Goal: Navigation & Orientation: Find specific page/section

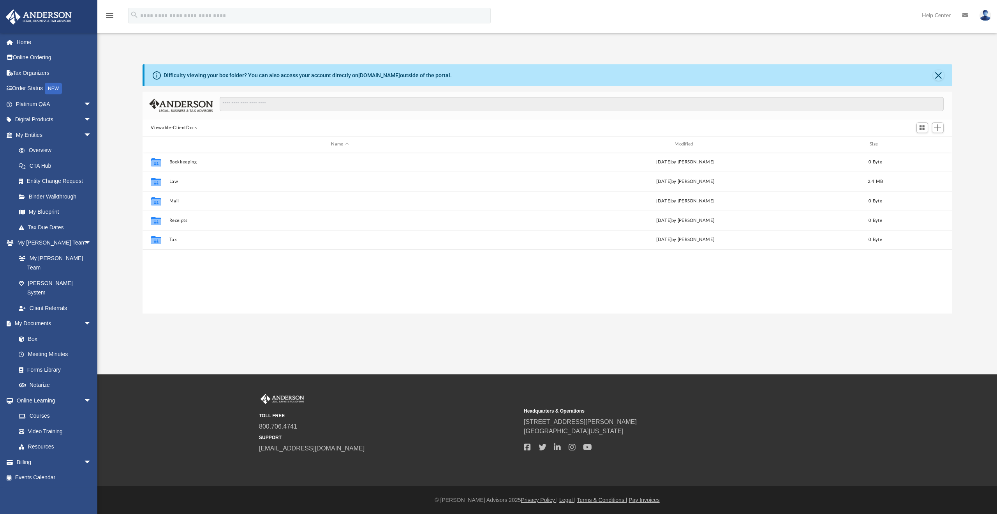
scroll to position [171, 804]
click at [84, 116] on span "arrow_drop_down" at bounding box center [92, 120] width 16 height 16
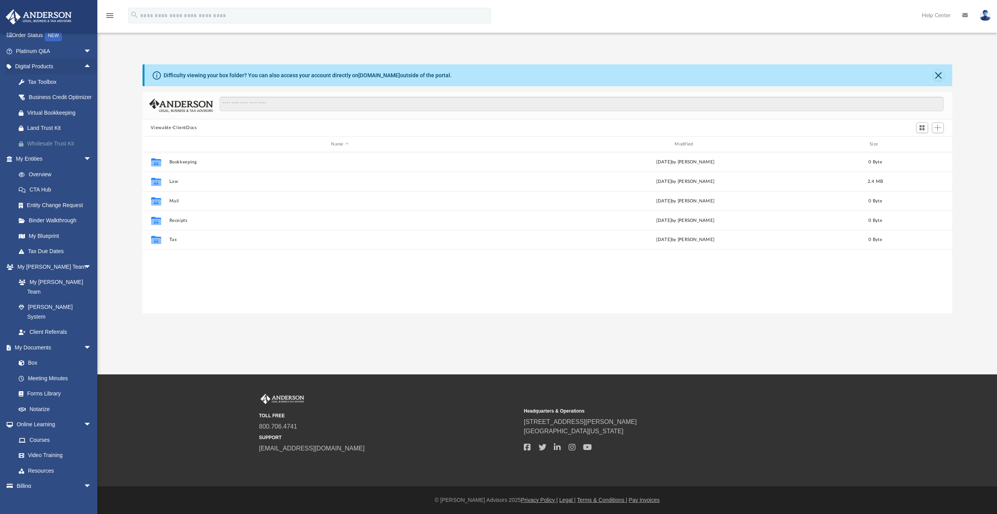
scroll to position [66, 0]
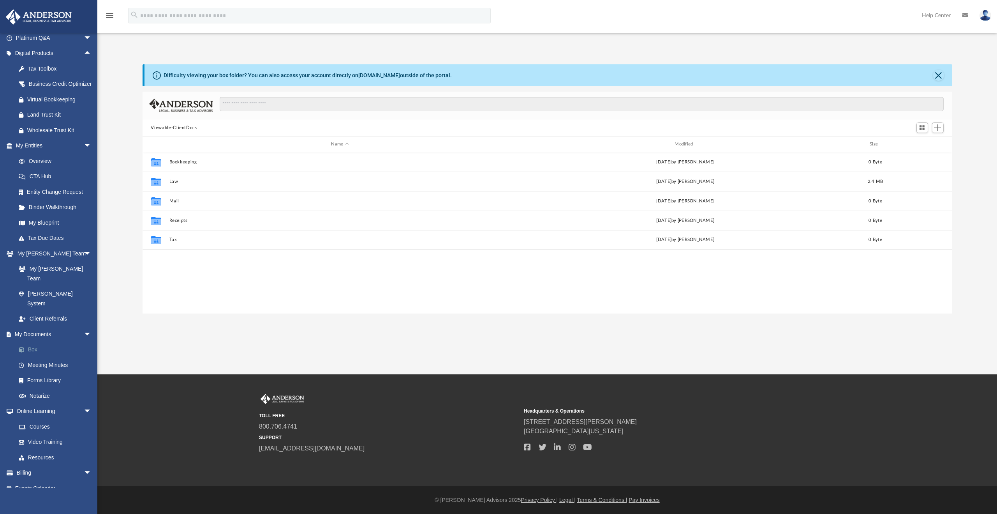
click at [30, 342] on link "Box" at bounding box center [57, 350] width 92 height 16
click at [34, 342] on link "Box" at bounding box center [57, 350] width 92 height 16
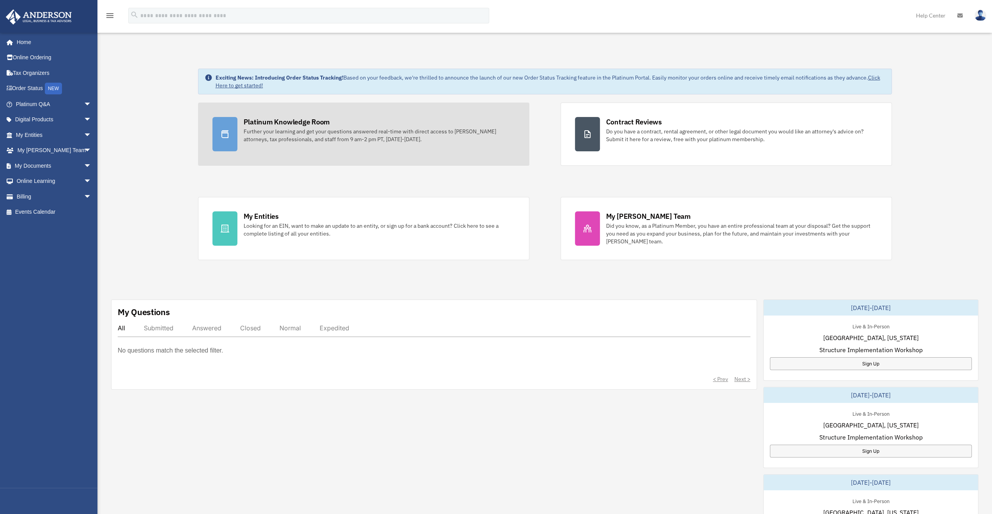
click at [230, 126] on div at bounding box center [224, 134] width 25 height 34
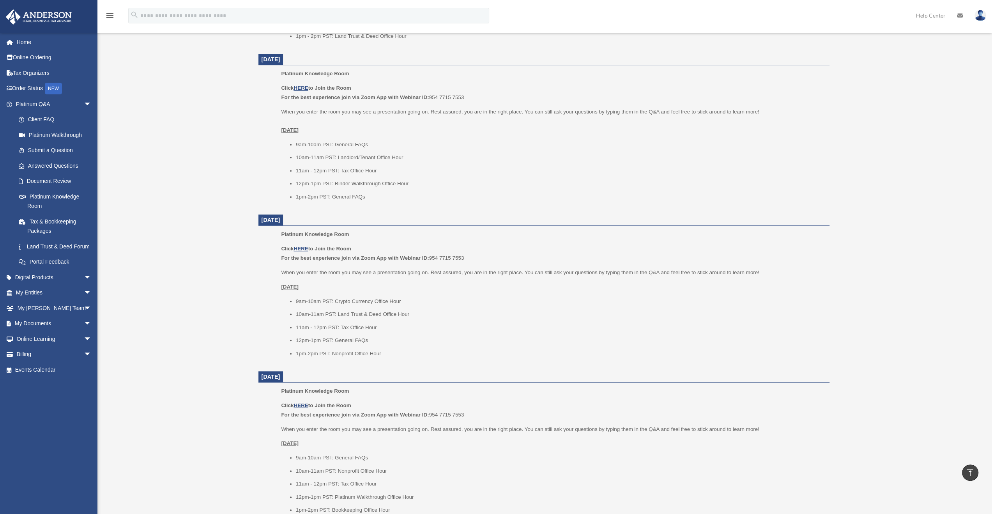
scroll to position [468, 0]
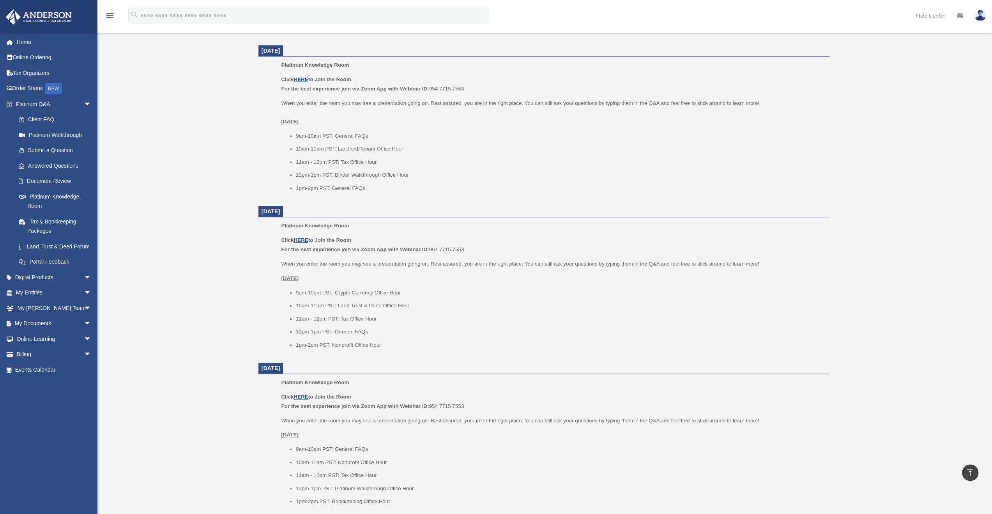
click at [212, 203] on div "Platinum Knowledge Room orangecrush1979@hotmail.com Sign Out orangecrush1979@ho…" at bounding box center [496, 130] width 992 height 1117
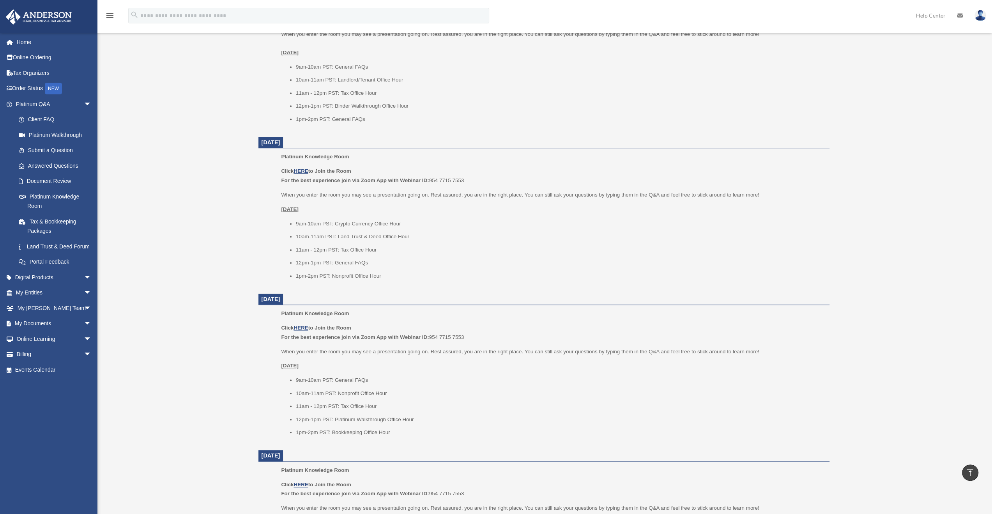
scroll to position [623, 0]
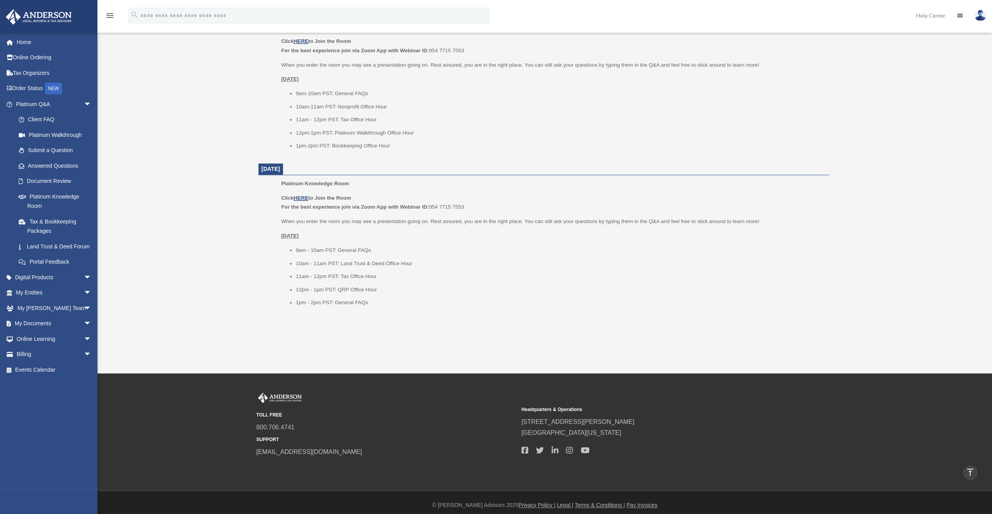
scroll to position [828, 0]
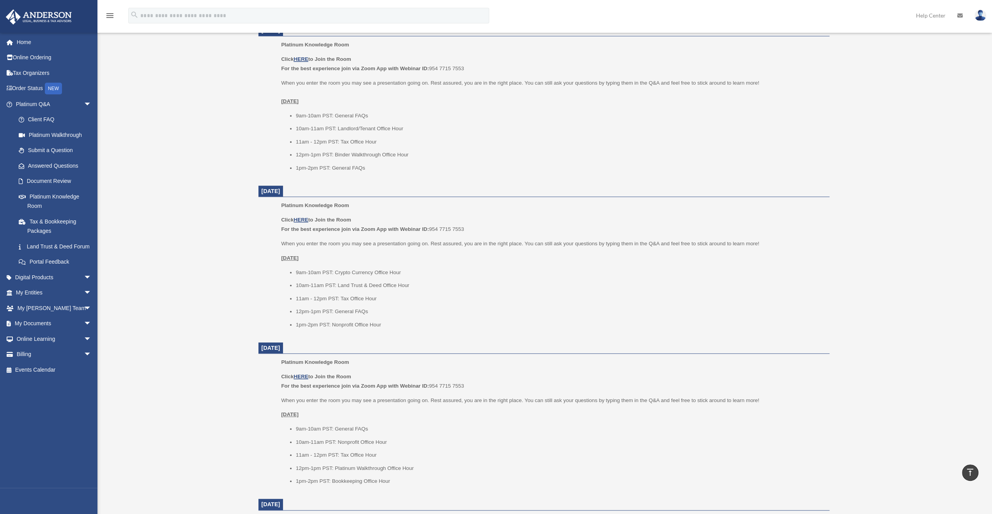
scroll to position [282, 0]
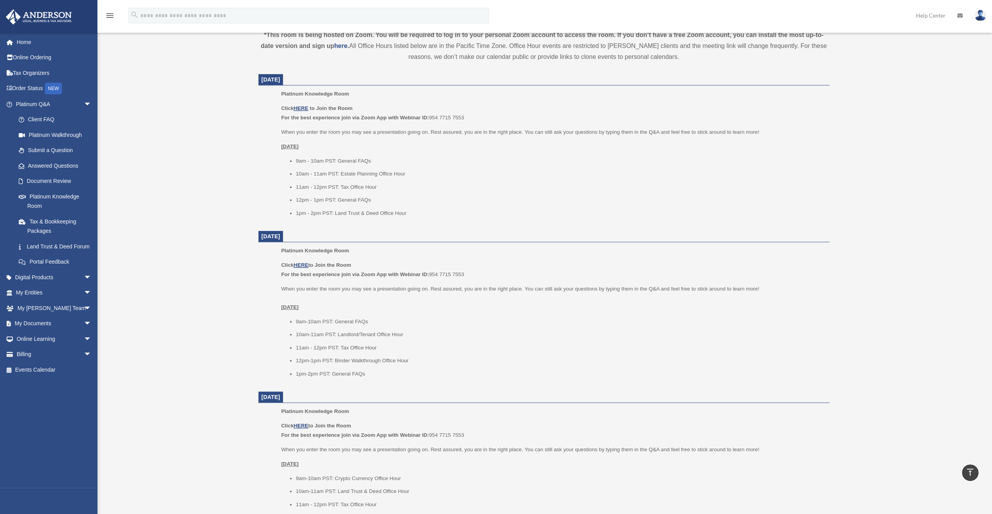
click at [185, 236] on div "Platinum Knowledge Room orangecrush1979@hotmail.com Sign Out orangecrush1979@ho…" at bounding box center [496, 316] width 992 height 1117
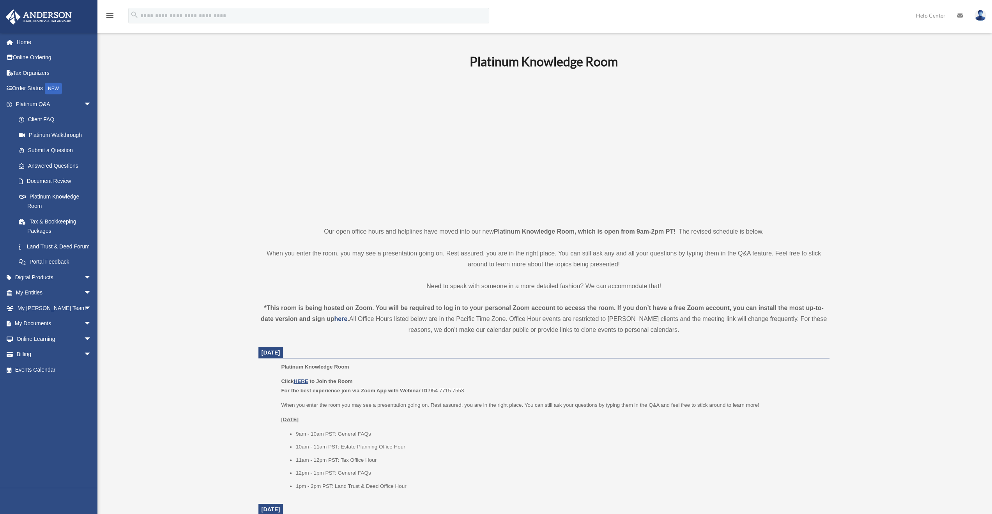
scroll to position [0, 0]
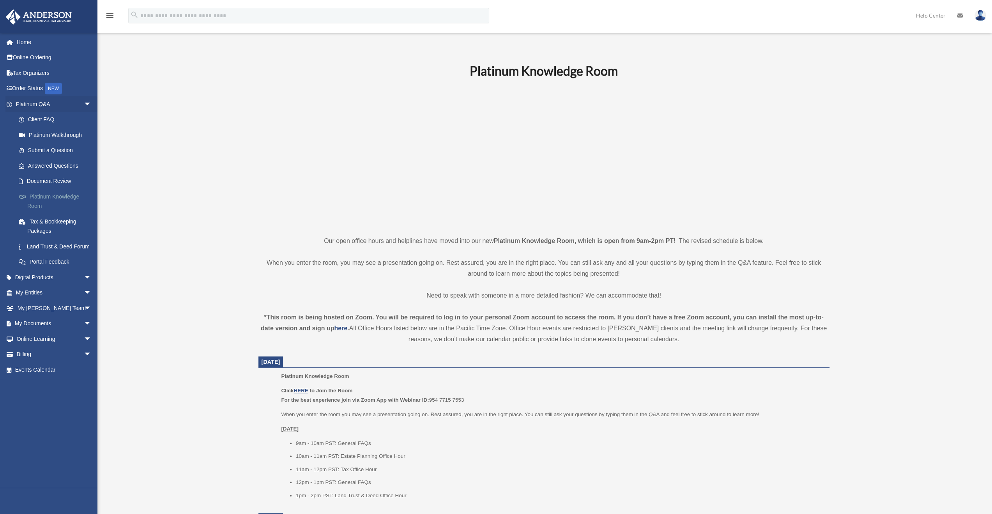
click at [69, 195] on link "Platinum Knowledge Room" at bounding box center [57, 201] width 92 height 25
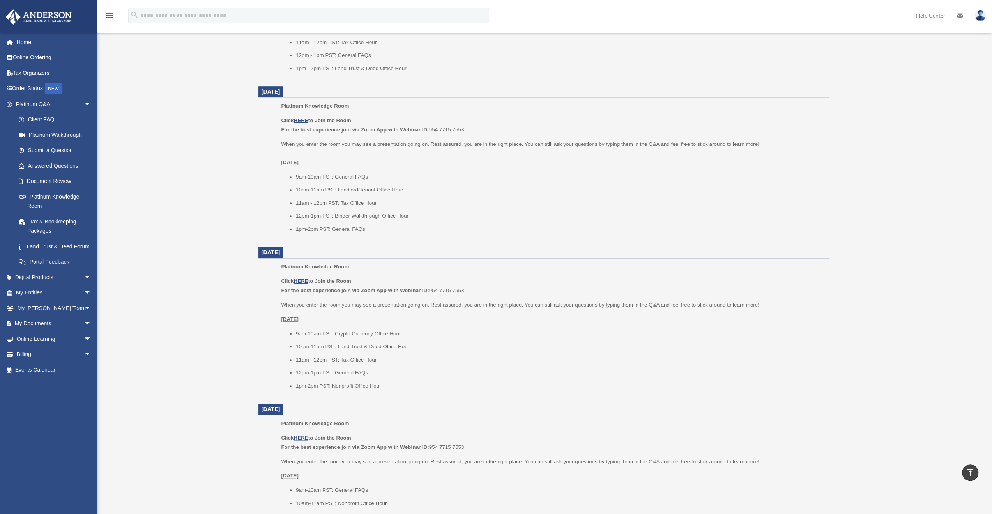
scroll to position [429, 0]
click at [194, 195] on div "Platinum Knowledge Room orangecrush1979@hotmail.com Sign Out orangecrush1979@ho…" at bounding box center [496, 169] width 992 height 1117
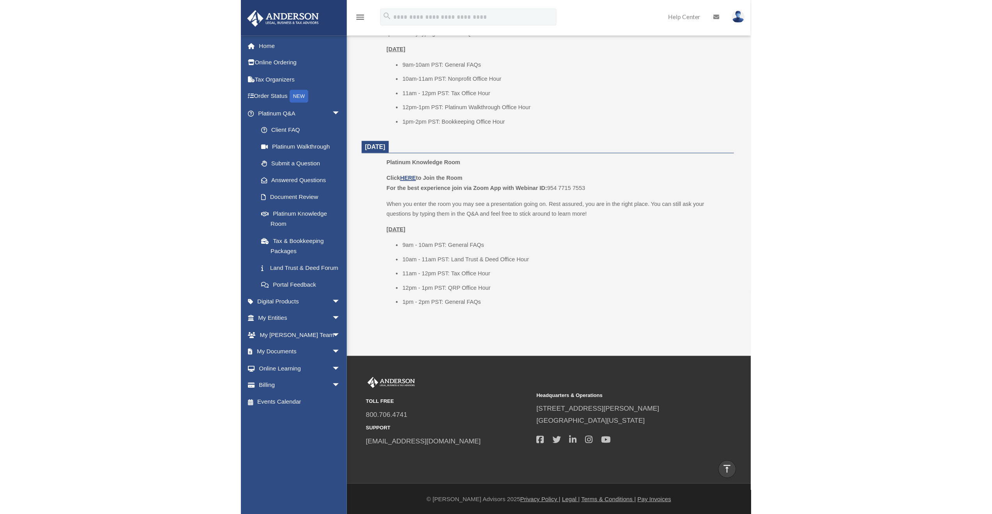
scroll to position [828, 0]
